Goal: Task Accomplishment & Management: Manage account settings

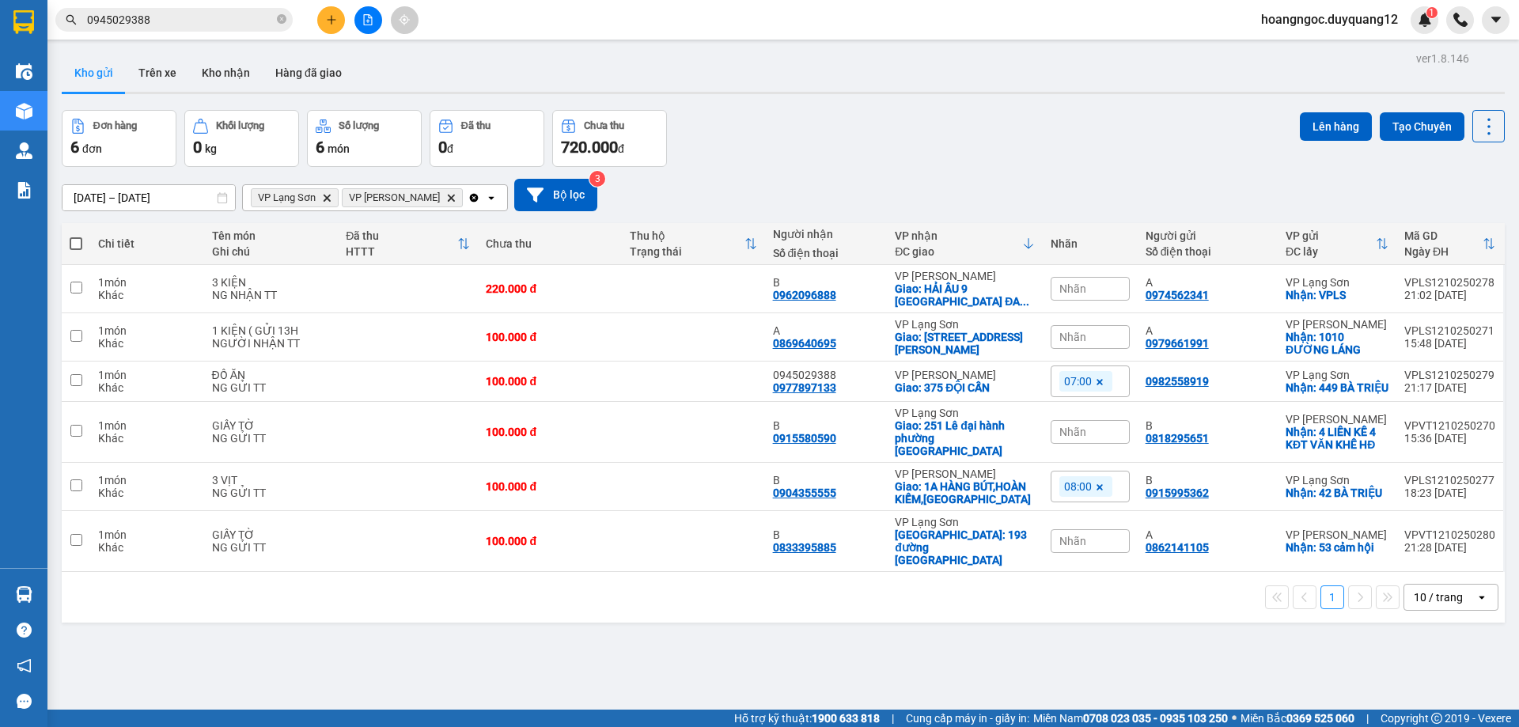
click at [1383, 23] on span "hoangngoc.duyquang12" at bounding box center [1329, 19] width 162 height 20
click at [1297, 50] on span "Đăng xuất" at bounding box center [1335, 48] width 131 height 17
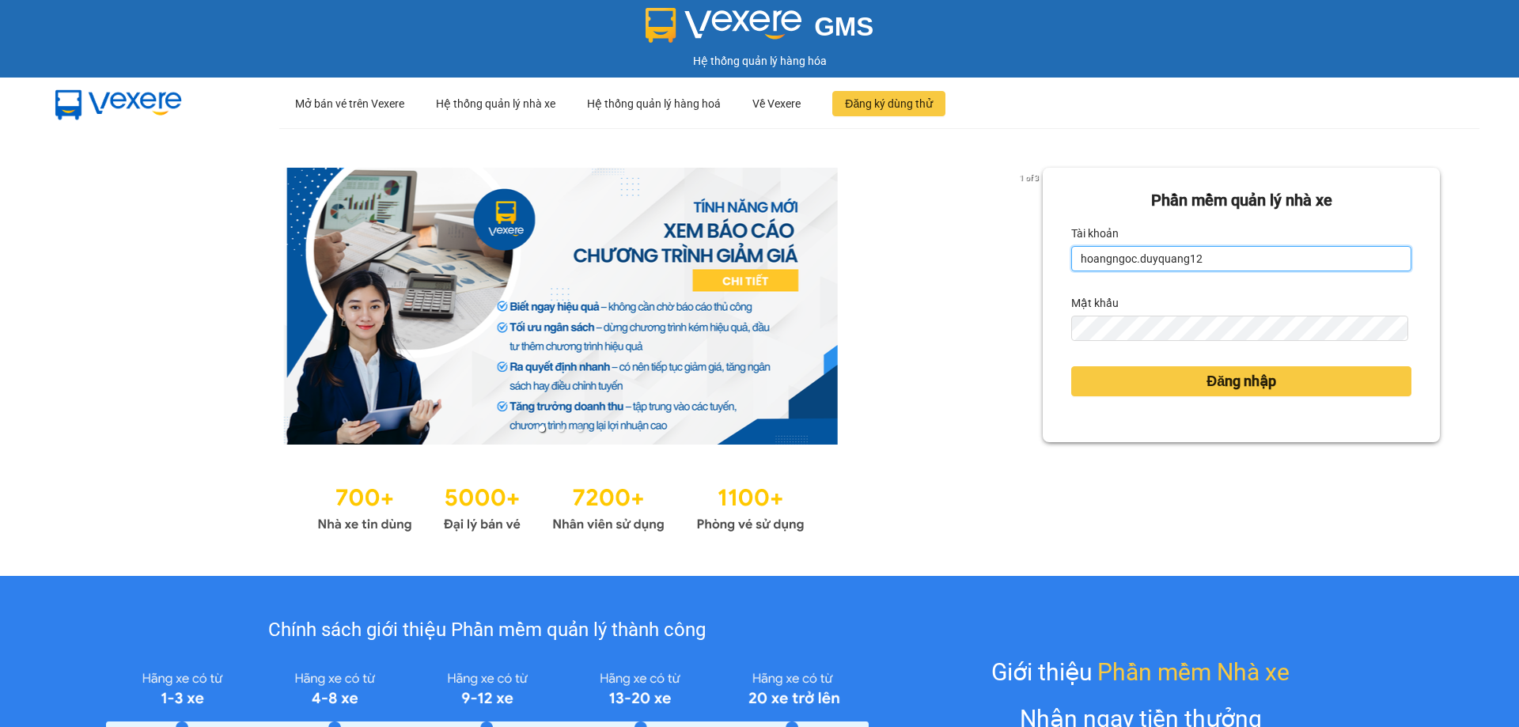
drag, startPoint x: 1196, startPoint y: 265, endPoint x: 1062, endPoint y: 291, distance: 136.2
click at [1071, 291] on form "Phần mềm quản lý nhà xe Tài khoản hoangngoc.duyquang12 Mật khẩu Đăng nhập" at bounding box center [1241, 304] width 340 height 233
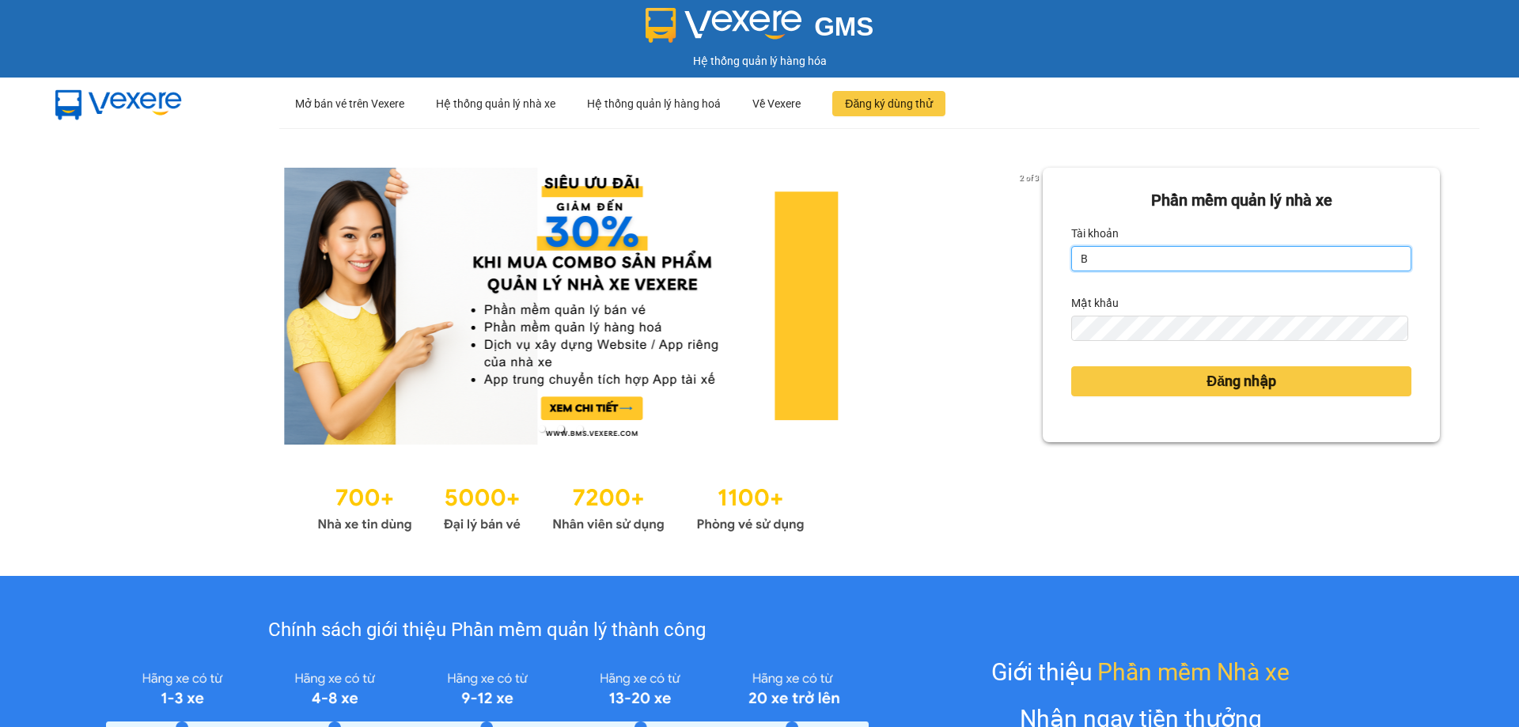
type input "bichhuong.duyquang12"
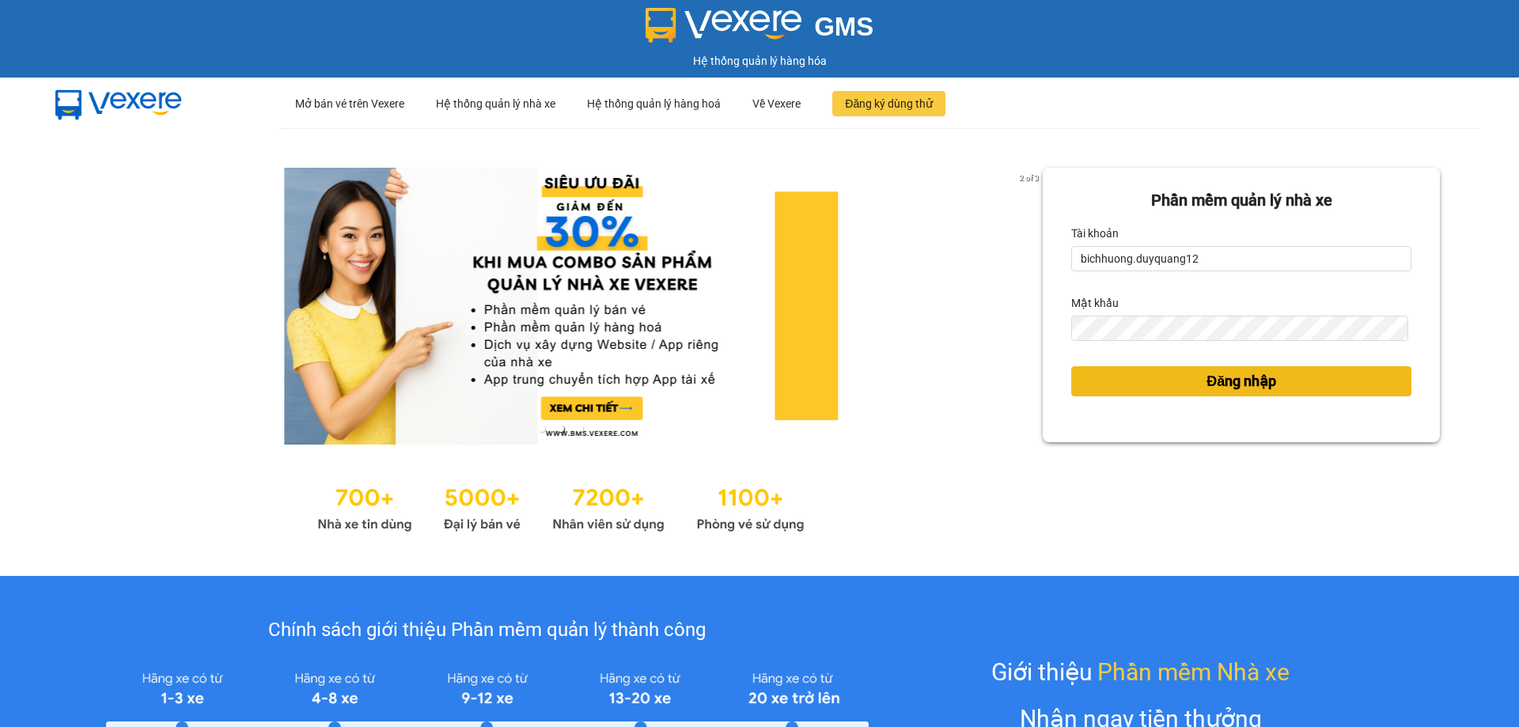
click at [1218, 386] on span "Đăng nhập" at bounding box center [1241, 381] width 70 height 22
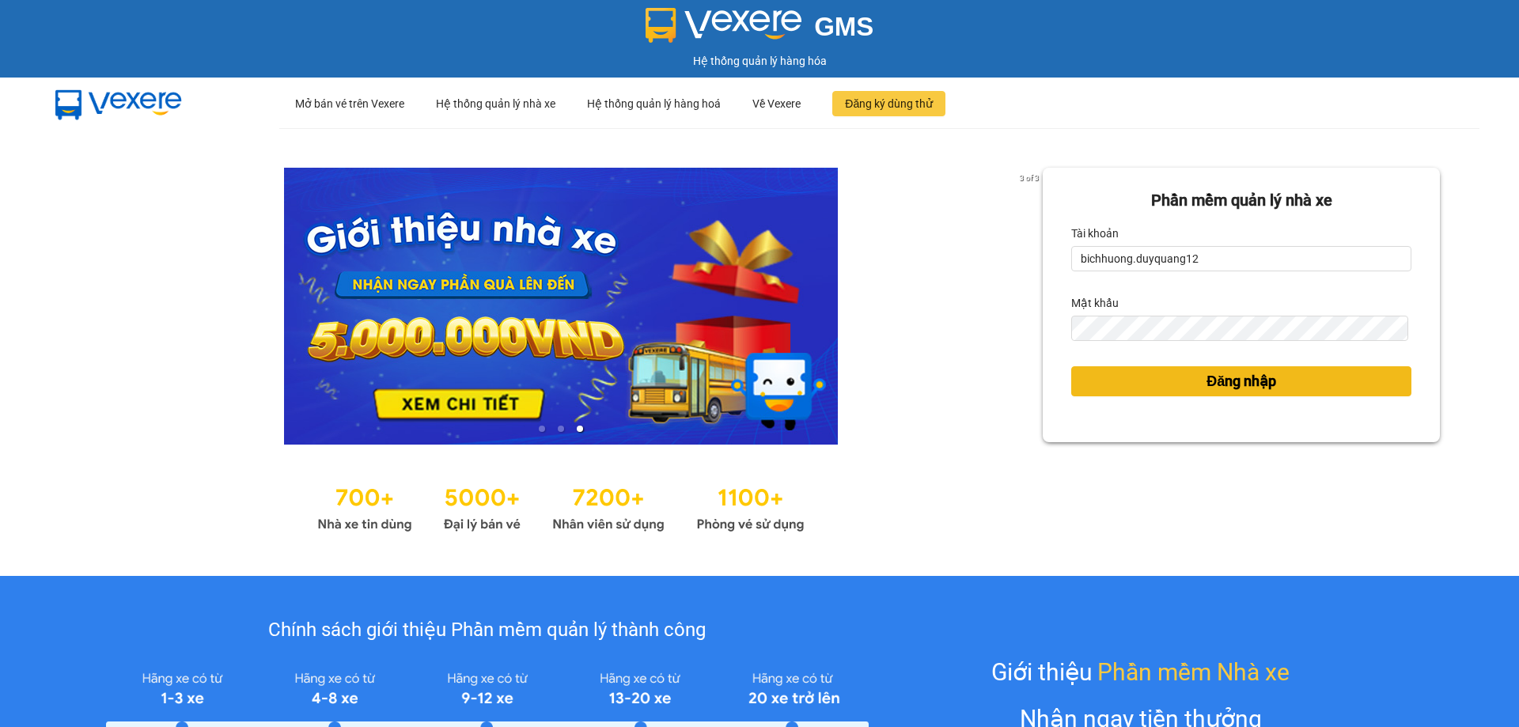
drag, startPoint x: 1208, startPoint y: 383, endPoint x: 1220, endPoint y: 399, distance: 20.3
click at [1210, 383] on span "Đăng nhập" at bounding box center [1241, 381] width 70 height 22
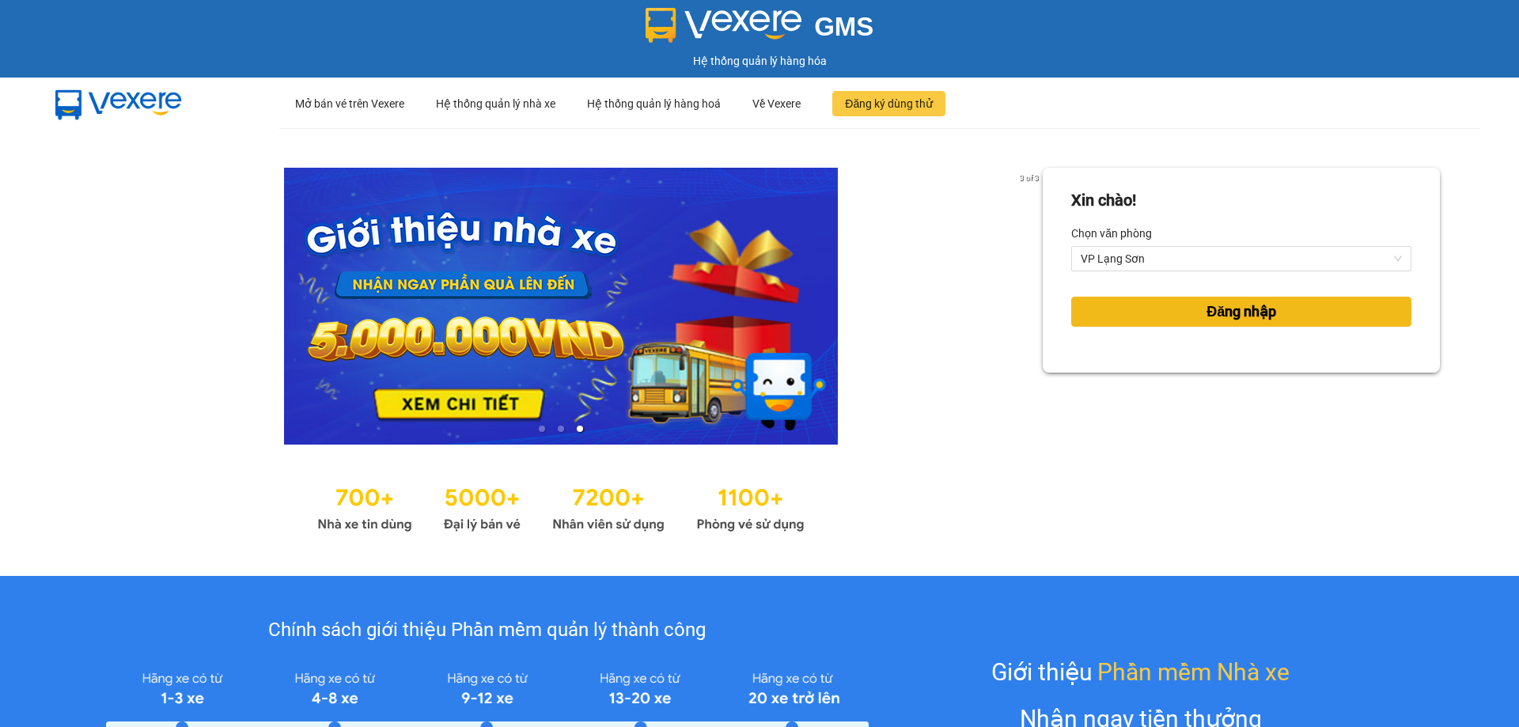
click at [1206, 314] on span "Đăng nhập" at bounding box center [1241, 312] width 70 height 22
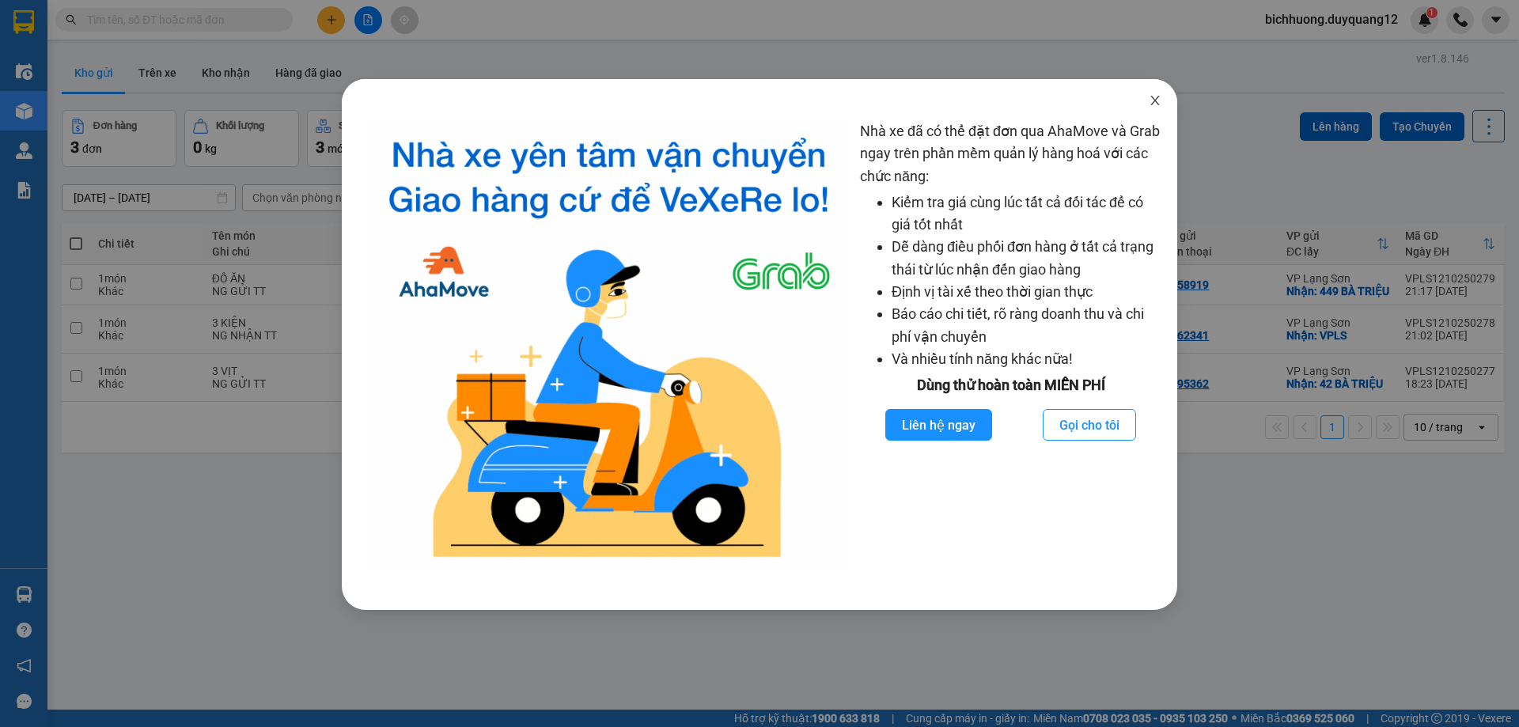
click at [1156, 100] on icon "close" at bounding box center [1154, 100] width 9 height 9
